Goal: Register for event/course

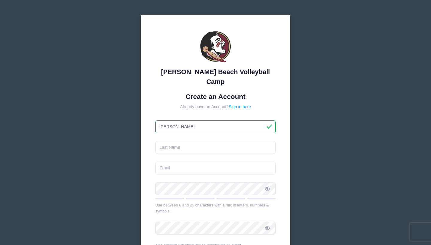
type input "Monica"
type input "Lukas"
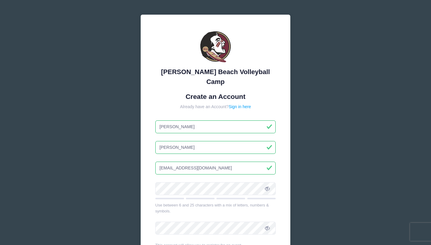
type input "monickatx@gmail.com"
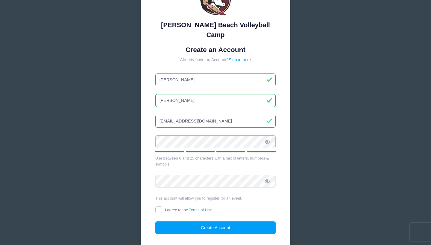
scroll to position [50, 0]
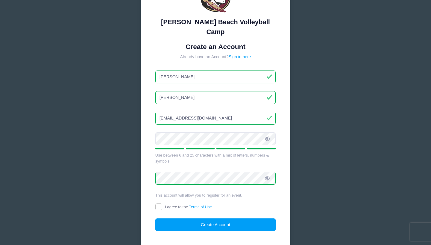
click at [157, 204] on input "I agree to the Terms of Use" at bounding box center [158, 207] width 7 height 7
checkbox input "true"
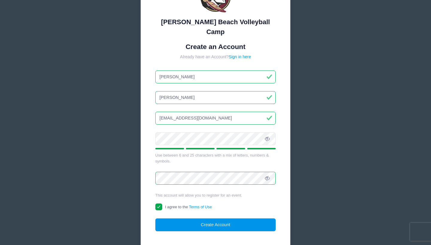
click at [206, 219] on button "Create Account" at bounding box center [215, 225] width 121 height 13
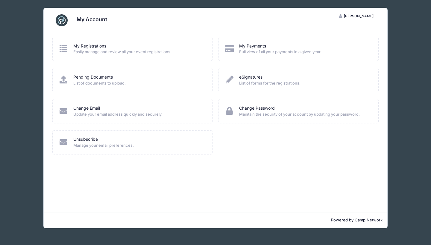
click at [355, 15] on span "[PERSON_NAME]" at bounding box center [359, 16] width 30 height 4
click at [92, 50] on span "Easily manage and review all your event registrations." at bounding box center [138, 52] width 131 height 6
click at [64, 49] on icon at bounding box center [64, 49] width 10 height 8
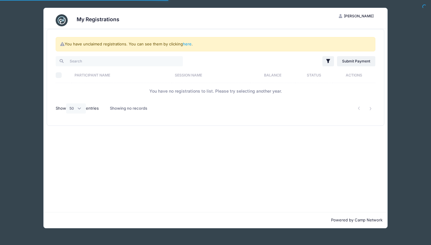
select select "50"
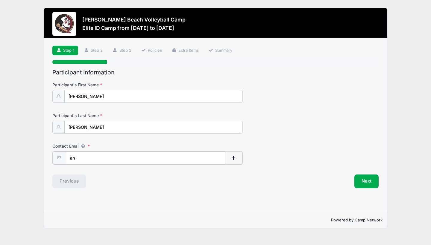
type input "a"
type input "anna.lukas2029@gmail.com"
click at [363, 181] on button "Next" at bounding box center [366, 181] width 24 height 14
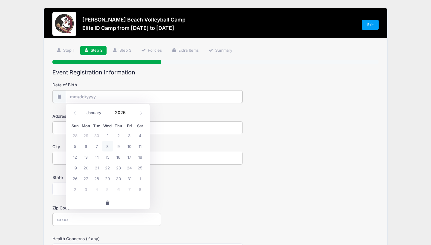
click at [136, 92] on input "Date of Birth" at bounding box center [154, 96] width 176 height 13
